Goal: Information Seeking & Learning: Learn about a topic

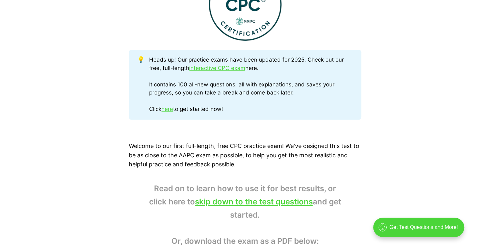
scroll to position [361, 0]
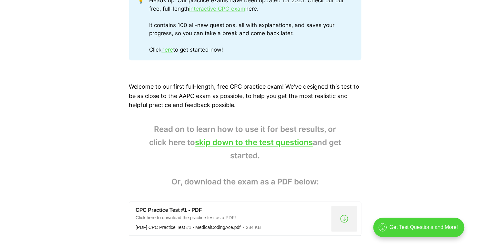
click at [245, 12] on link "interactive CPC exam" at bounding box center [217, 8] width 56 height 6
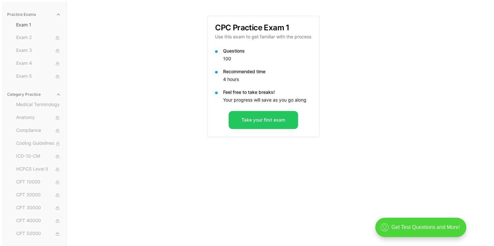
scroll to position [59, 0]
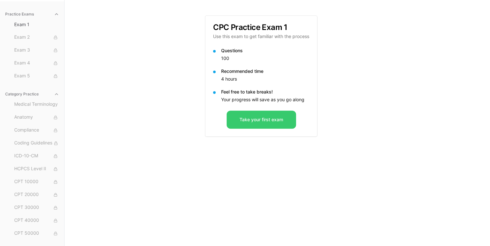
click at [277, 125] on button "Take your first exam" at bounding box center [260, 120] width 69 height 18
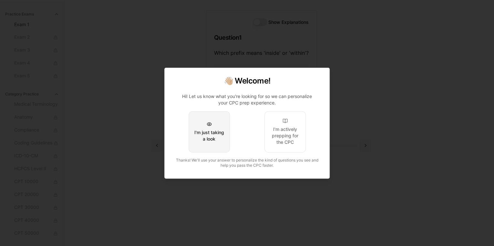
click at [218, 141] on div "I'm just taking a look" at bounding box center [209, 135] width 30 height 13
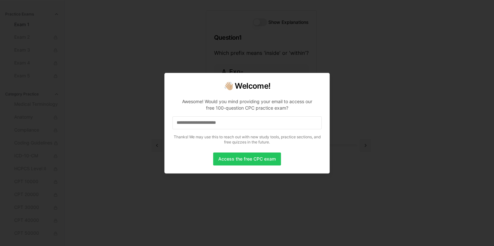
click at [335, 67] on div at bounding box center [247, 123] width 494 height 246
click at [241, 160] on button "Access the free CPC exam" at bounding box center [247, 159] width 68 height 13
